Goal: Information Seeking & Learning: Learn about a topic

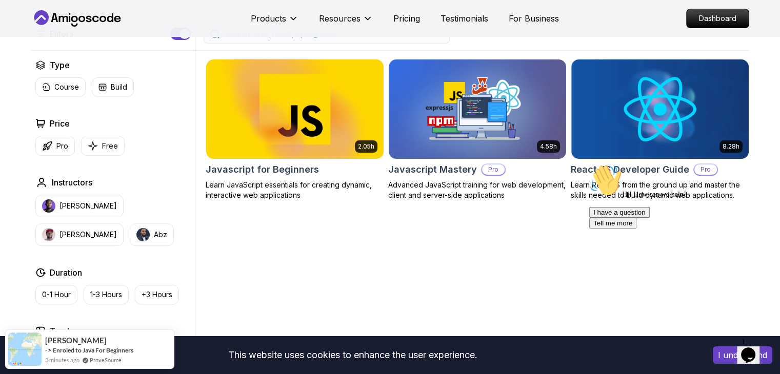
click at [317, 146] on img at bounding box center [295, 109] width 186 height 104
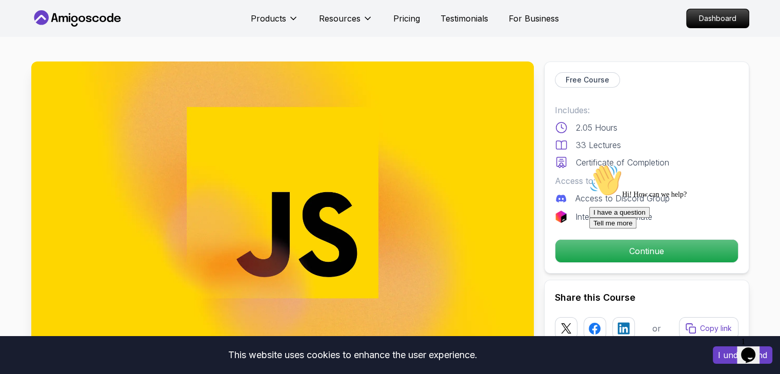
click at [589, 229] on div "Hi! How can we help? I have a question Tell me more" at bounding box center [681, 196] width 185 height 65
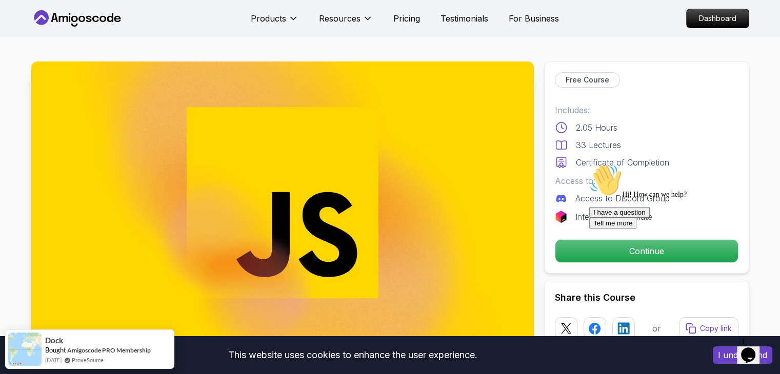
click at [595, 199] on div "Hi! How can we help?" at bounding box center [681, 181] width 185 height 35
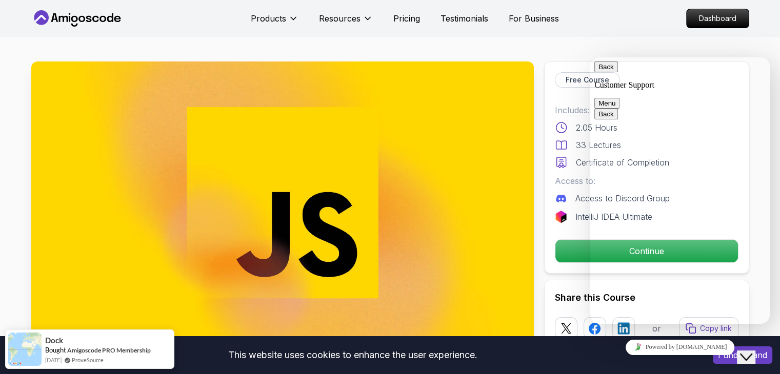
click at [556, 256] on div "Continue" at bounding box center [647, 252] width 184 height 24
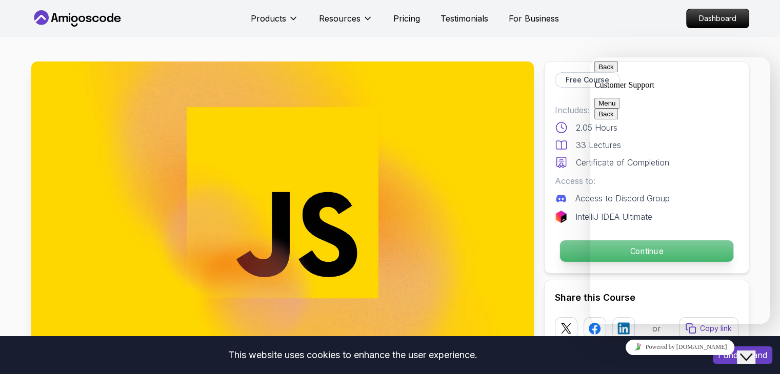
click at [564, 256] on p "Continue" at bounding box center [646, 252] width 173 height 22
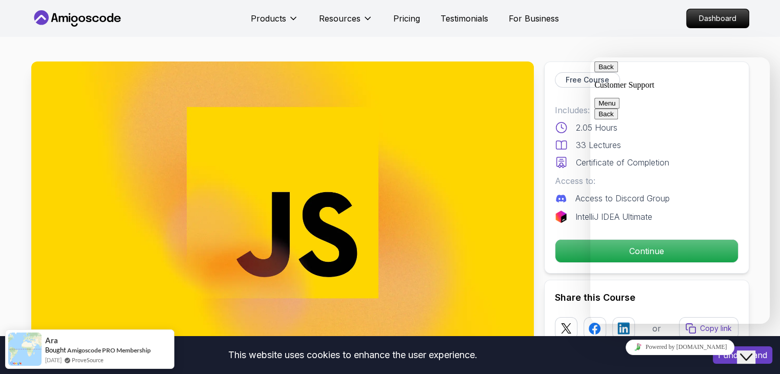
click at [598, 75] on div "Back Customer Support Menu" at bounding box center [679, 85] width 171 height 47
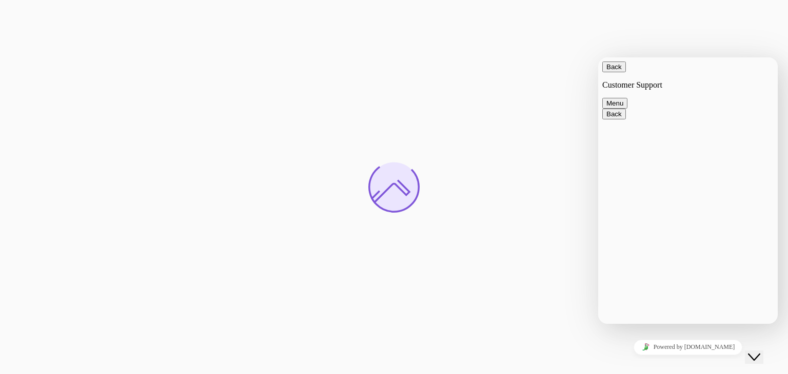
click at [617, 71] on button "Back" at bounding box center [614, 67] width 24 height 11
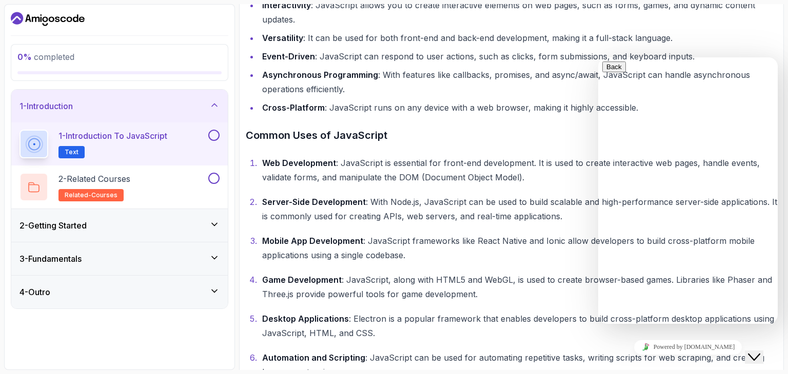
scroll to position [403, 0]
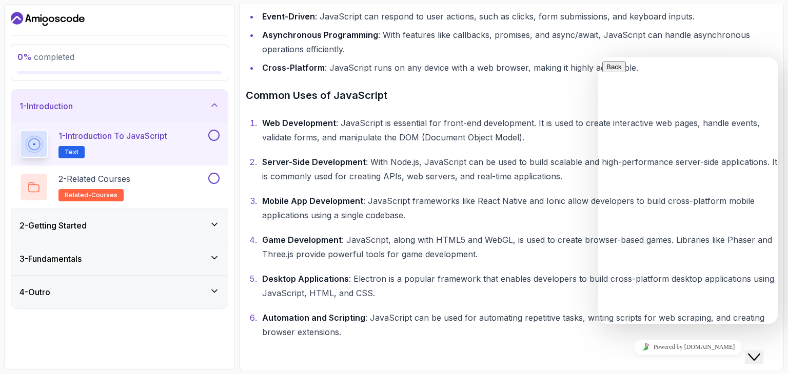
click at [756, 351] on button "Close Chat This icon closes the chat window." at bounding box center [754, 357] width 18 height 13
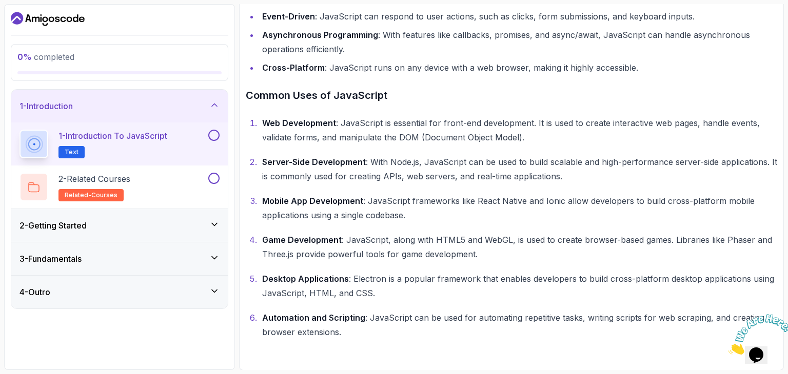
click at [728, 348] on icon "Close" at bounding box center [728, 352] width 0 height 9
click at [72, 148] on span "Text" at bounding box center [72, 152] width 14 height 8
click at [104, 139] on p "1 - Introduction to JavaScript" at bounding box center [112, 136] width 109 height 12
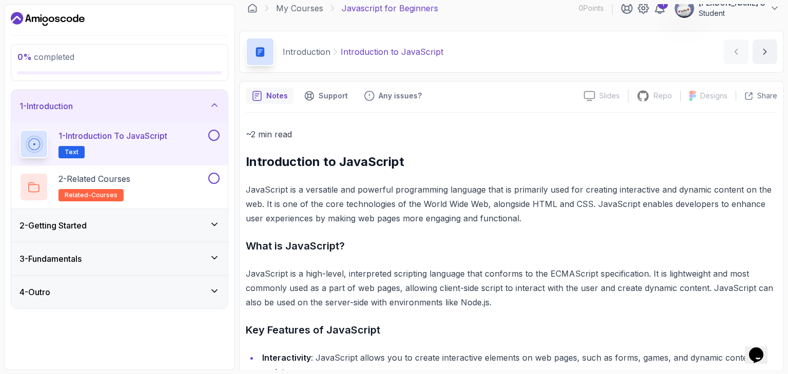
scroll to position [0, 0]
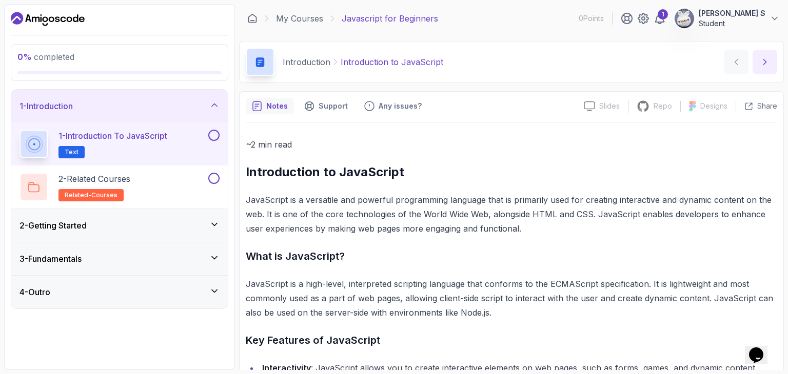
click at [765, 68] on button "next content" at bounding box center [764, 62] width 25 height 25
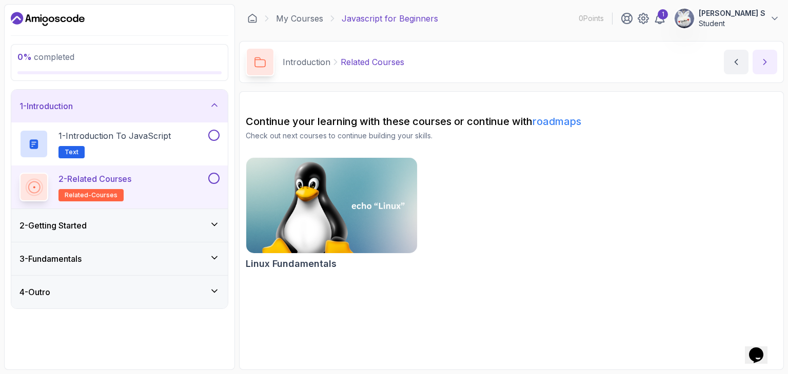
click at [760, 70] on button "next content" at bounding box center [764, 62] width 25 height 25
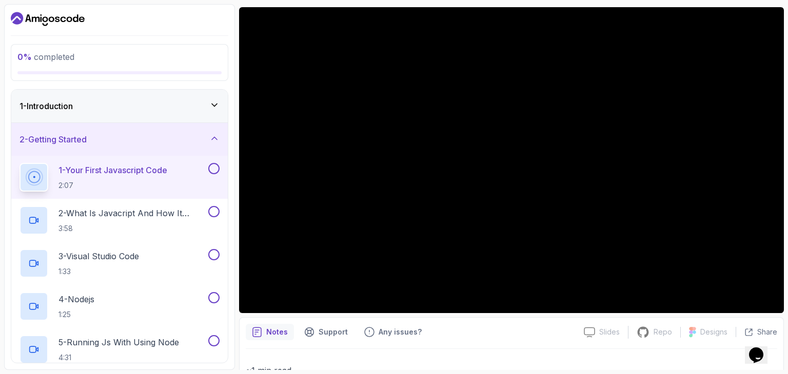
scroll to position [86, 0]
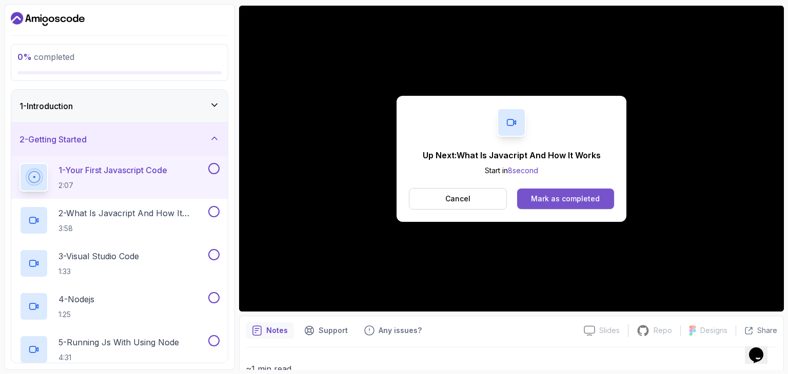
click at [574, 197] on div "Mark as completed" at bounding box center [565, 199] width 69 height 10
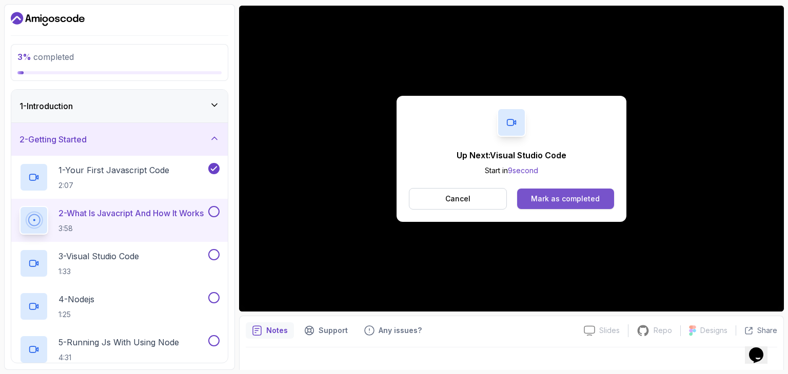
click at [583, 199] on div "Mark as completed" at bounding box center [565, 199] width 69 height 10
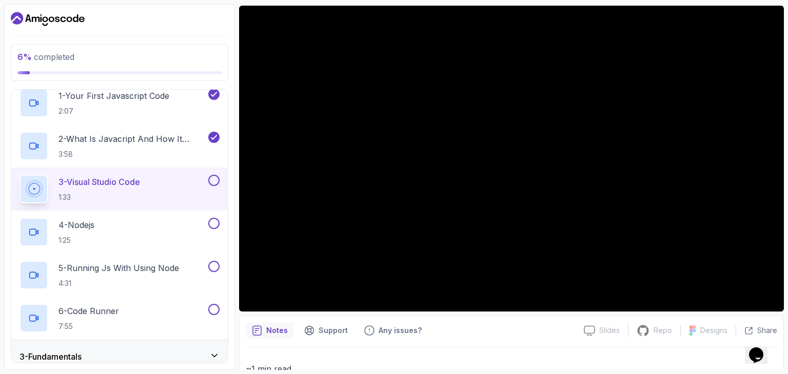
scroll to position [117, 0]
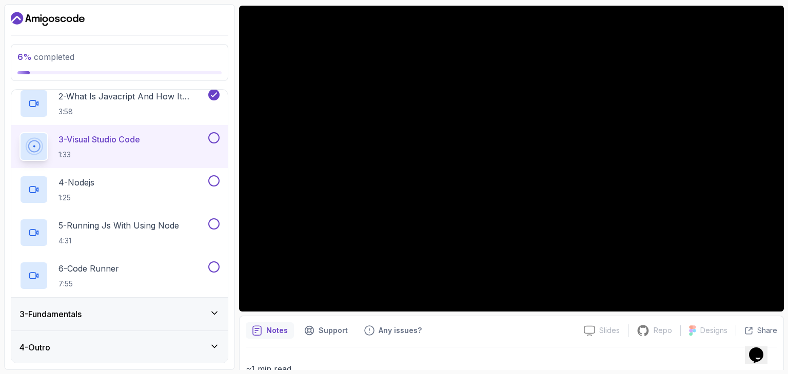
click at [136, 316] on div "3 - Fundamentals" at bounding box center [119, 314] width 200 height 12
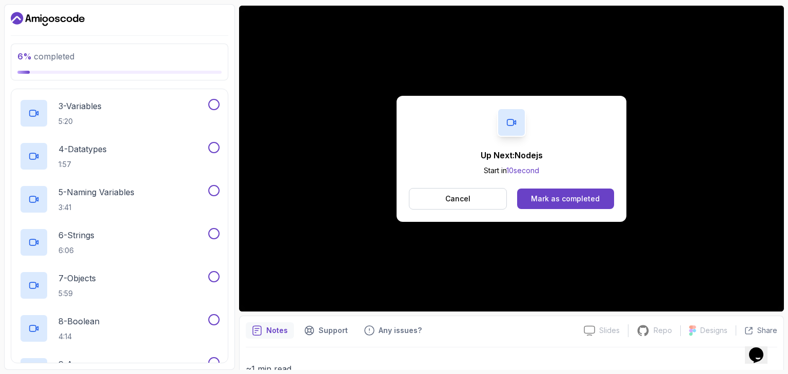
scroll to position [0, 0]
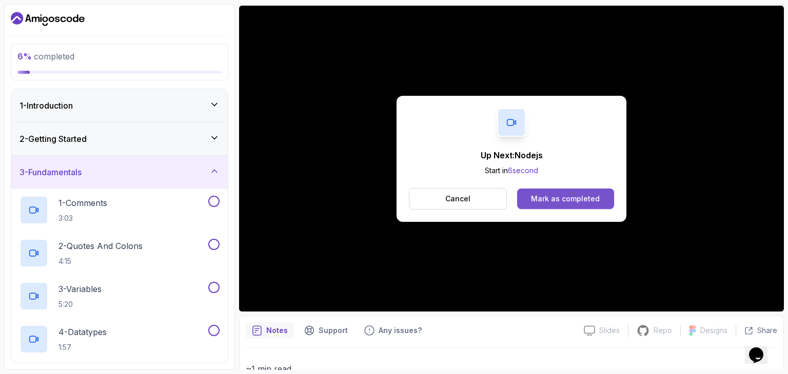
click at [574, 202] on div "Mark as completed" at bounding box center [565, 199] width 69 height 10
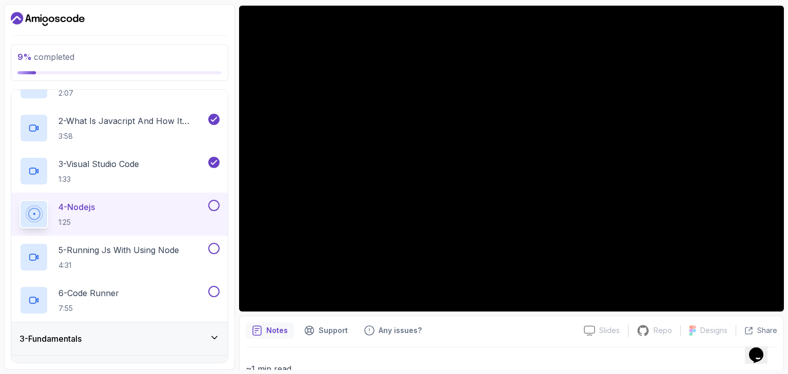
scroll to position [117, 0]
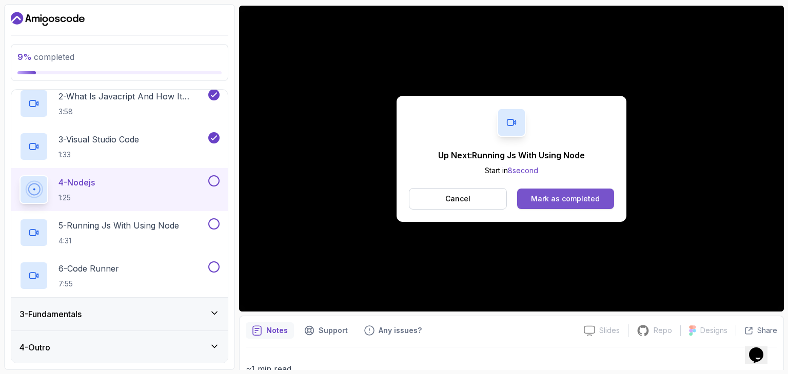
click at [547, 194] on div "Mark as completed" at bounding box center [565, 199] width 69 height 10
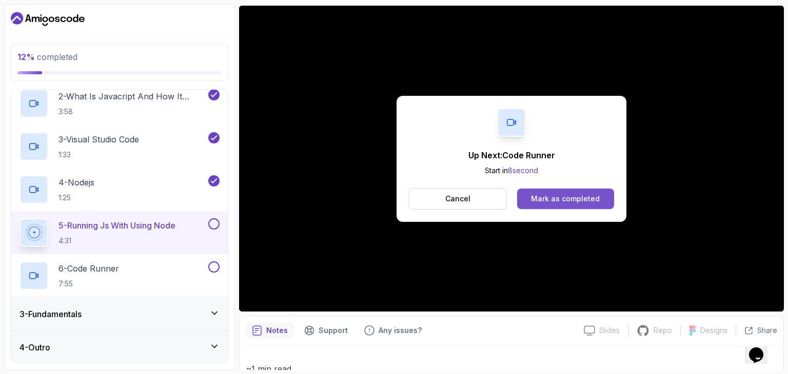
click at [583, 194] on div "Mark as completed" at bounding box center [565, 199] width 69 height 10
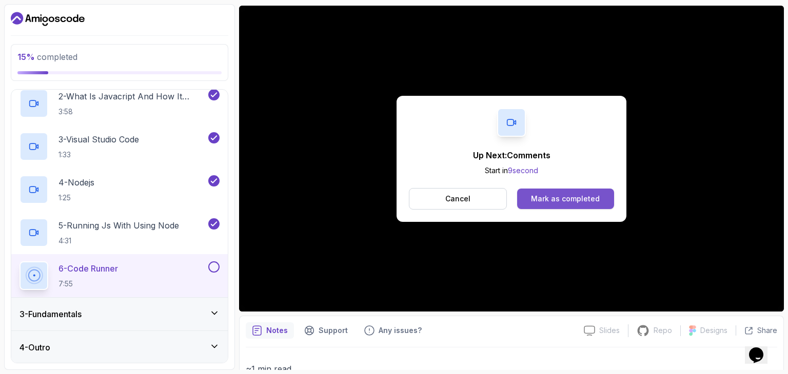
click at [558, 197] on div "Mark as completed" at bounding box center [565, 199] width 69 height 10
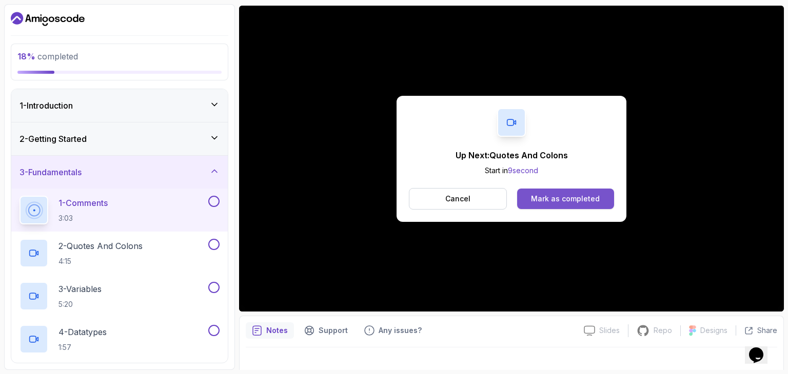
click at [549, 200] on div "Mark as completed" at bounding box center [565, 199] width 69 height 10
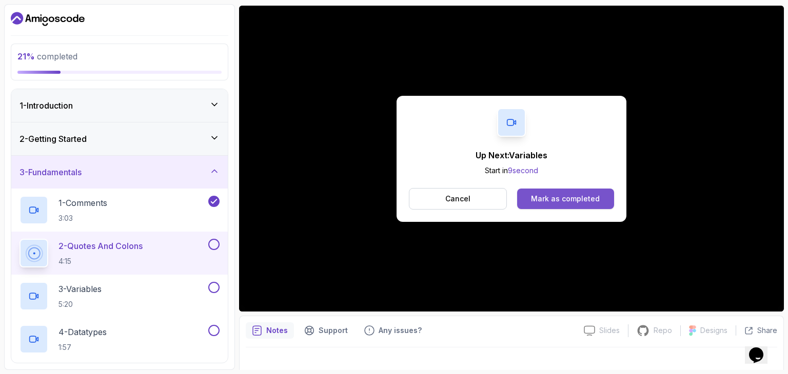
click at [578, 202] on div "Mark as completed" at bounding box center [565, 199] width 69 height 10
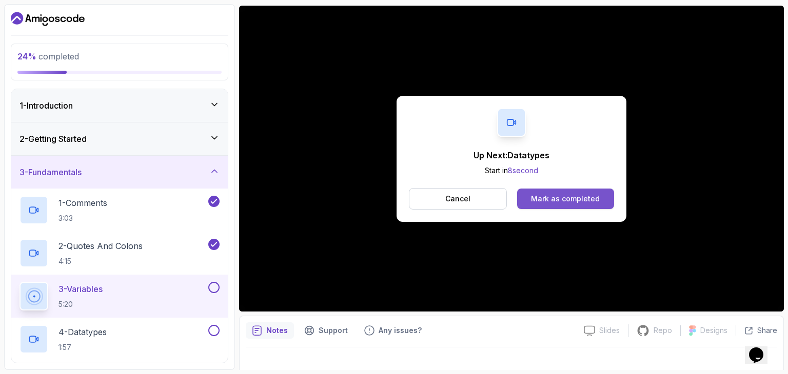
click at [574, 200] on div "Mark as completed" at bounding box center [565, 199] width 69 height 10
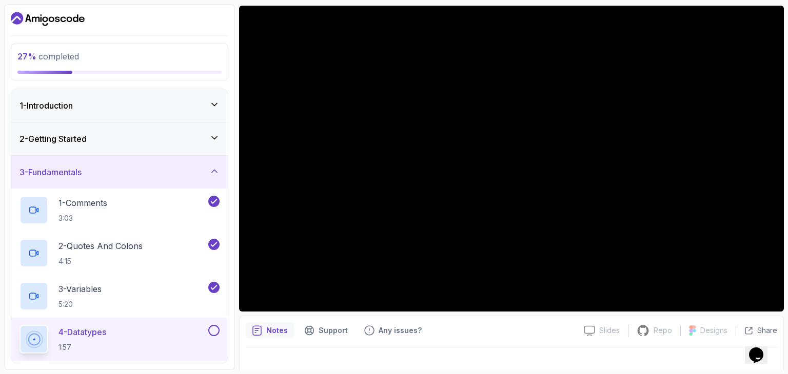
scroll to position [98, 0]
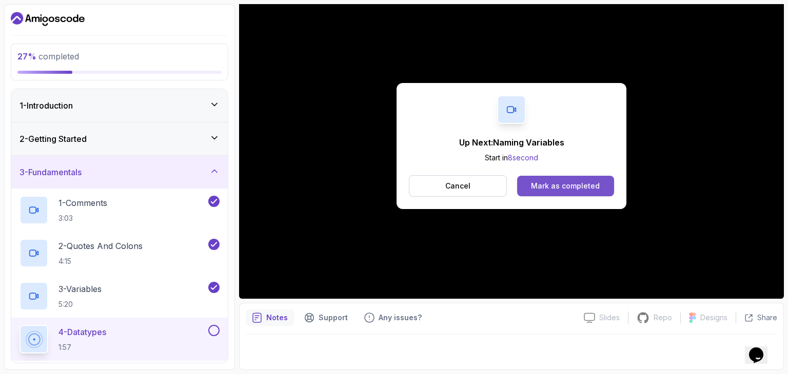
click at [562, 186] on div "Mark as completed" at bounding box center [565, 186] width 69 height 10
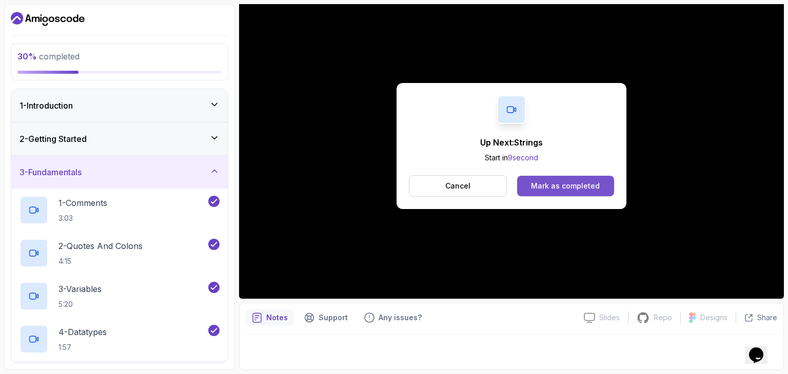
click at [548, 183] on div "Mark as completed" at bounding box center [565, 186] width 69 height 10
click at [547, 180] on button "Mark as completed" at bounding box center [565, 186] width 97 height 21
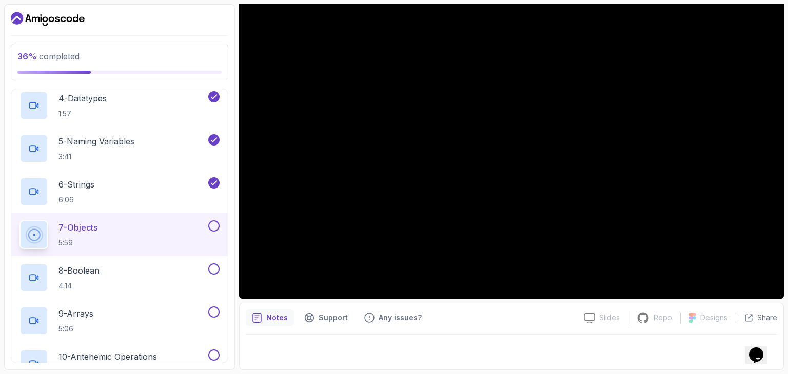
scroll to position [234, 0]
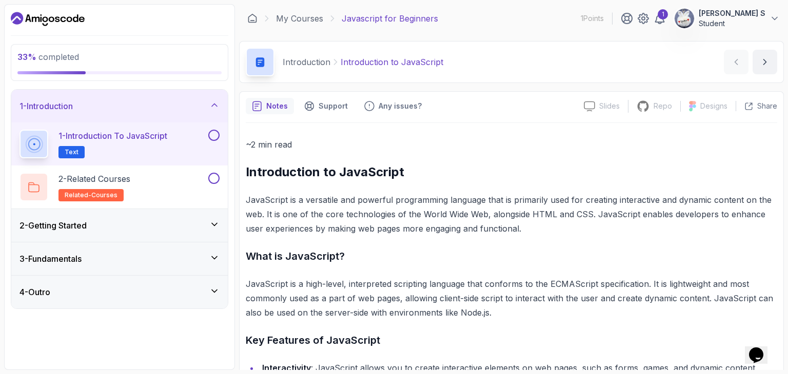
click at [58, 222] on h3 "2 - Getting Started" at bounding box center [52, 226] width 67 height 12
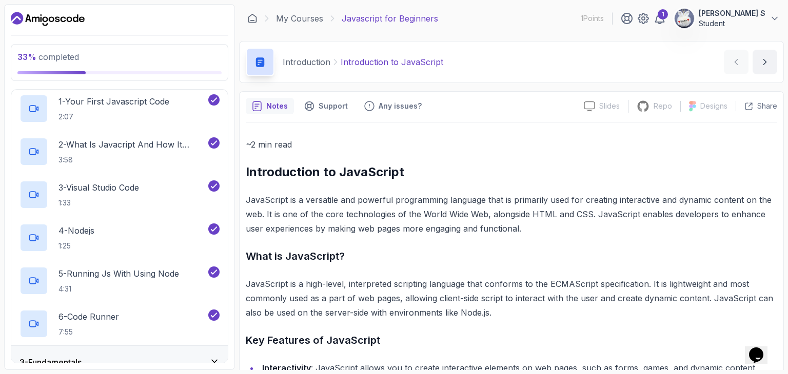
scroll to position [117, 0]
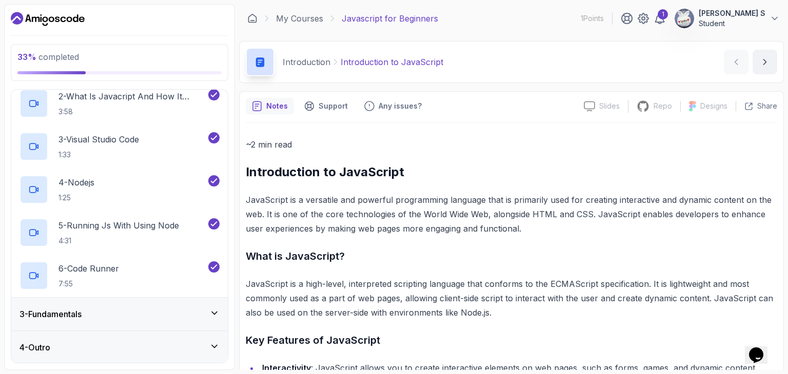
click at [75, 310] on h3 "3 - Fundamentals" at bounding box center [50, 314] width 62 height 12
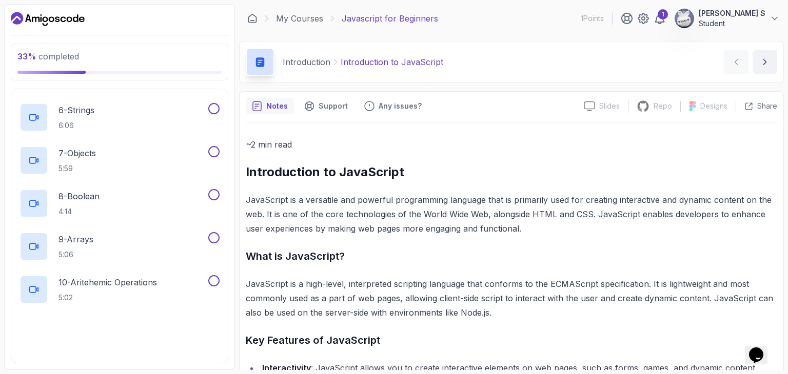
scroll to position [849, 0]
